Goal: Find specific page/section: Find specific page/section

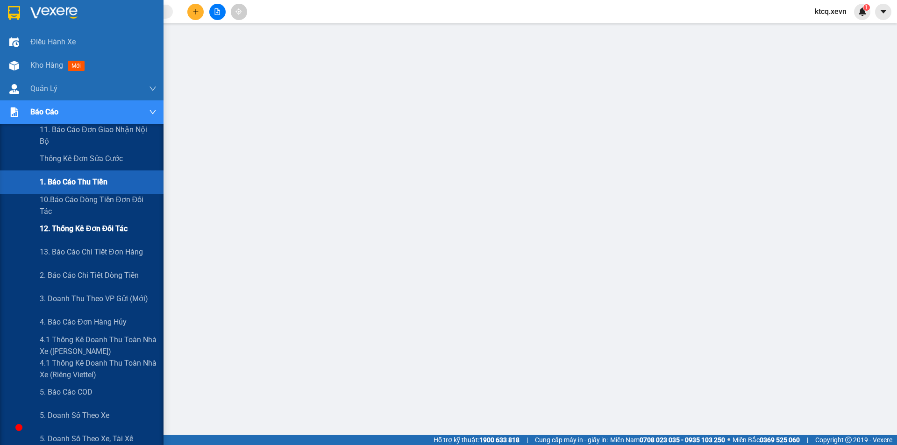
click at [108, 230] on span "12. Thống kê đơn đối tác" at bounding box center [84, 229] width 88 height 12
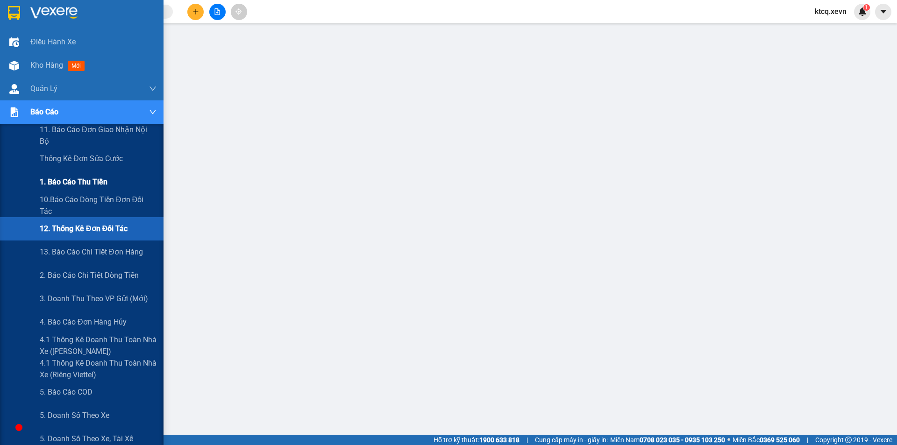
click at [122, 185] on div "1. Báo cáo thu tiền" at bounding box center [98, 182] width 117 height 23
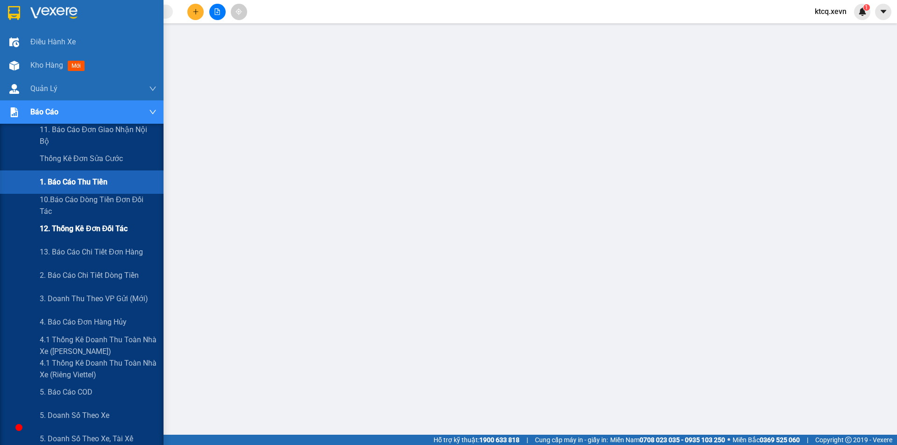
click at [86, 232] on span "12. Thống kê đơn đối tác" at bounding box center [84, 229] width 88 height 12
